Goal: Go to known website: Access a specific website the user already knows

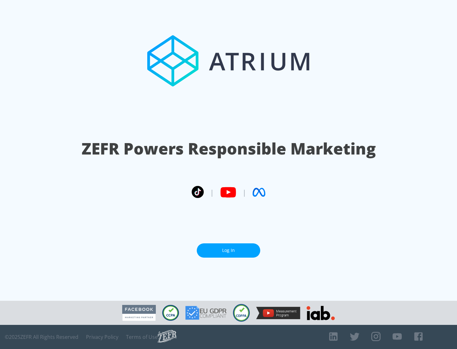
click at [229, 251] on link "Log In" at bounding box center [229, 251] width 64 height 14
